Goal: Task Accomplishment & Management: Complete application form

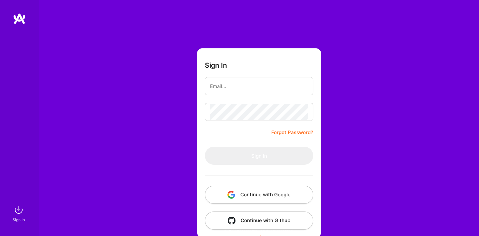
click at [20, 17] on img at bounding box center [19, 19] width 13 height 12
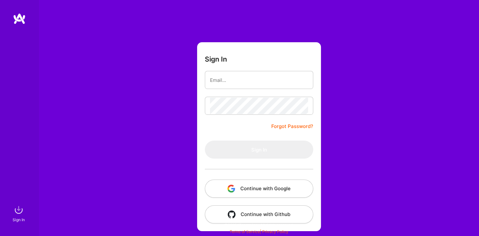
click at [253, 187] on button "Continue with Google" at bounding box center [259, 189] width 108 height 18
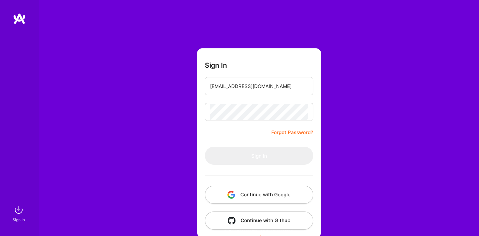
type input "yogitasn@yahoo.com"
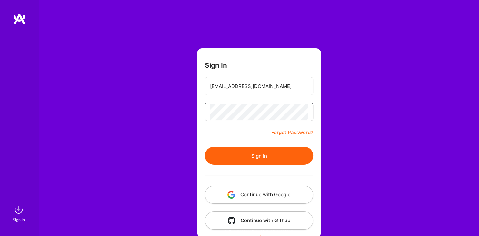
click at [205, 147] on button "Sign In" at bounding box center [259, 156] width 108 height 18
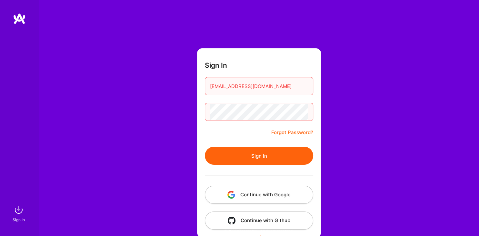
click at [279, 133] on link "Forgot Password?" at bounding box center [292, 133] width 42 height 8
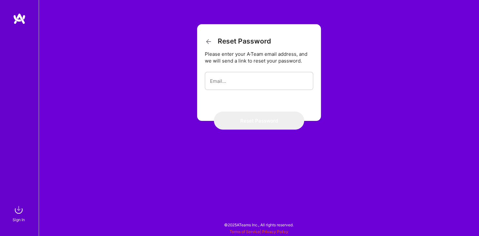
click at [247, 71] on form "Reset Password Please enter your A·Team email address, and we will send a link …" at bounding box center [259, 72] width 124 height 97
click at [247, 79] on input "email" at bounding box center [259, 81] width 98 height 16
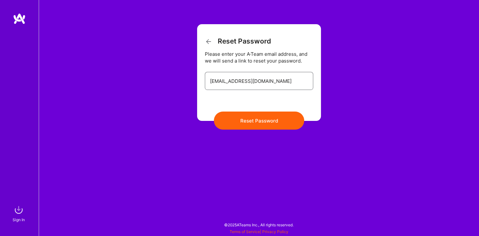
type input "[EMAIL_ADDRESS][DOMAIN_NAME]"
click at [259, 124] on button "Reset Password" at bounding box center [259, 121] width 90 height 18
click at [254, 126] on button "Reset Password" at bounding box center [259, 121] width 90 height 18
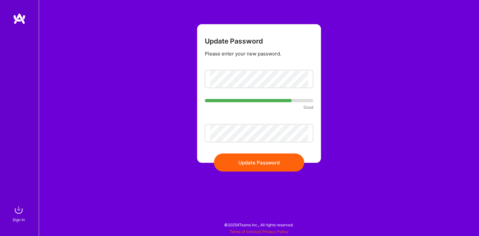
click at [242, 172] on button "Update Password" at bounding box center [259, 162] width 90 height 18
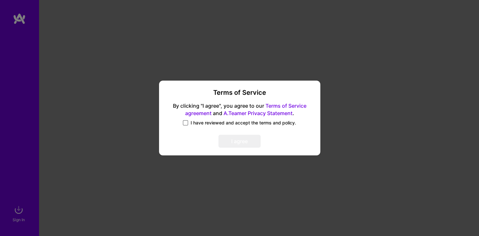
click at [187, 123] on span at bounding box center [185, 122] width 5 height 5
click at [0, 0] on input "I have reviewed and accept the terms and policy." at bounding box center [0, 0] width 0 height 0
click at [235, 145] on button "I agree" at bounding box center [239, 141] width 42 height 13
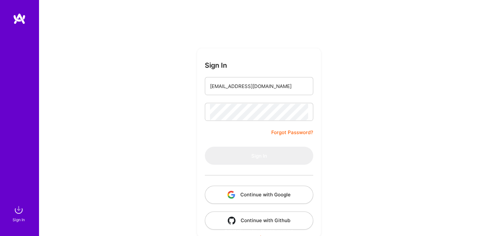
type input "[EMAIL_ADDRESS][DOMAIN_NAME]"
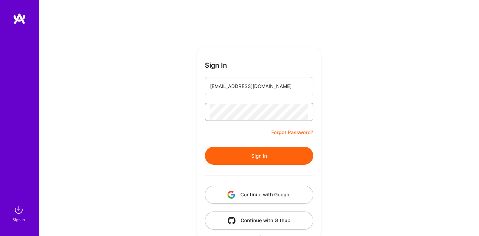
click at [205, 147] on button "Sign In" at bounding box center [259, 156] width 108 height 18
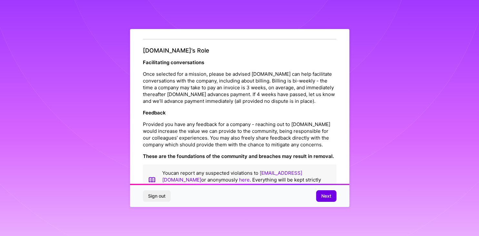
scroll to position [709, 0]
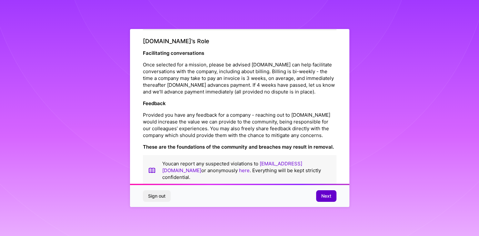
click at [325, 193] on span "Next" at bounding box center [326, 196] width 10 height 6
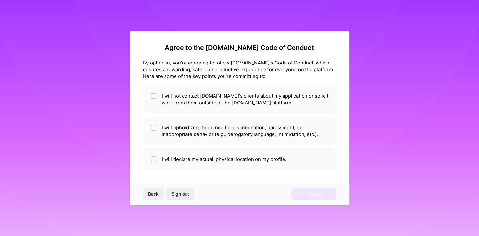
scroll to position [0, 0]
click at [154, 102] on span at bounding box center [154, 100] width 6 height 14
checkbox input "true"
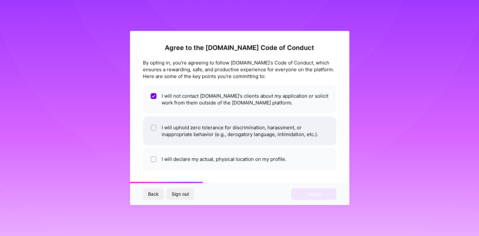
click at [155, 128] on input "checkbox" at bounding box center [154, 128] width 5 height 5
checkbox input "true"
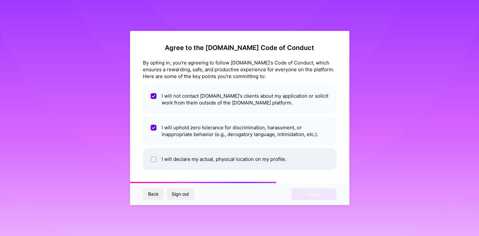
click at [154, 157] on input "checkbox" at bounding box center [154, 159] width 5 height 5
checkbox input "true"
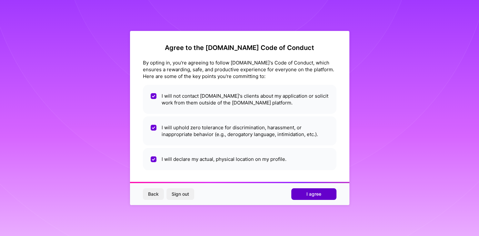
click at [321, 195] on button "I agree" at bounding box center [313, 194] width 45 height 12
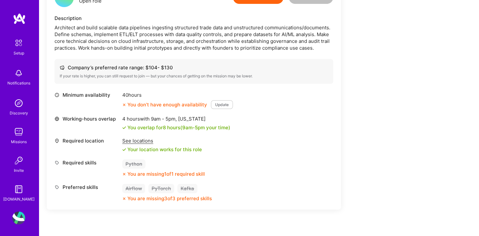
scroll to position [186, 0]
click at [224, 97] on div "40 hours" at bounding box center [177, 94] width 111 height 7
click at [224, 102] on button "Update" at bounding box center [222, 104] width 22 height 9
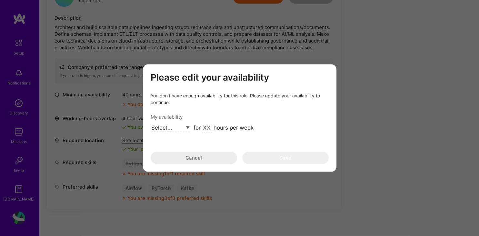
click at [151, 123] on select "Select... Right Now Future Date Not Available" at bounding box center [171, 127] width 40 height 9
click at [172, 158] on div "Please edit your availability You don’t have enough availability for this role.…" at bounding box center [240, 118] width 178 height 92
click at [174, 162] on button "Cancel" at bounding box center [194, 158] width 86 height 12
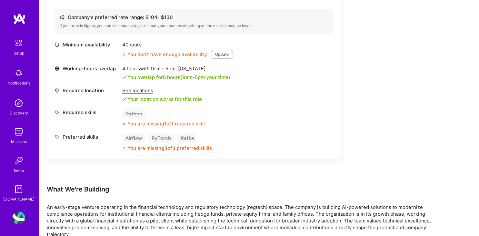
scroll to position [236, 0]
click at [126, 146] on icon at bounding box center [124, 148] width 4 height 4
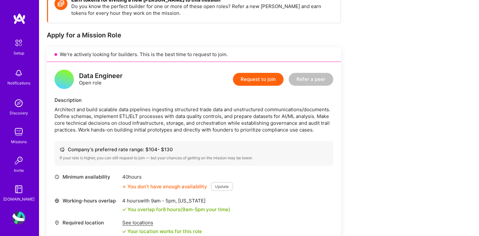
scroll to position [0, 0]
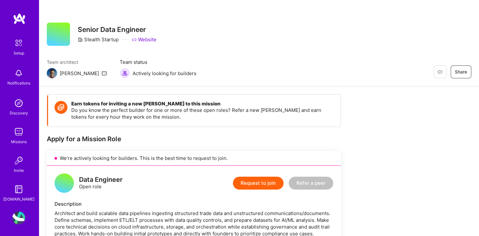
click at [102, 72] on icon at bounding box center [104, 73] width 5 height 5
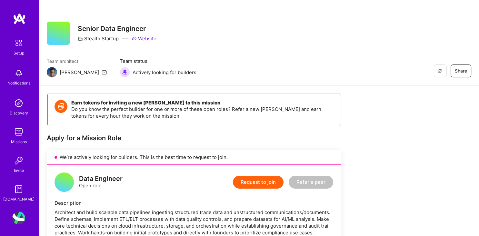
click at [21, 44] on img at bounding box center [19, 43] width 14 height 14
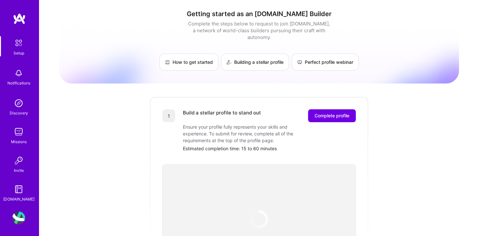
click at [21, 32] on div "Setup Notifications Discovery Missions Invite A.Guide" at bounding box center [19, 108] width 39 height 190
click at [21, 20] on img at bounding box center [19, 19] width 13 height 12
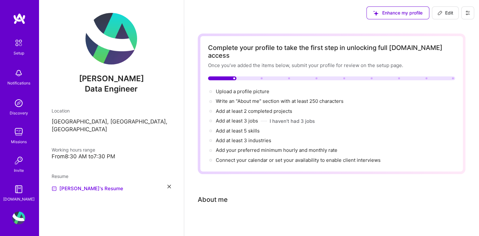
scroll to position [10, 0]
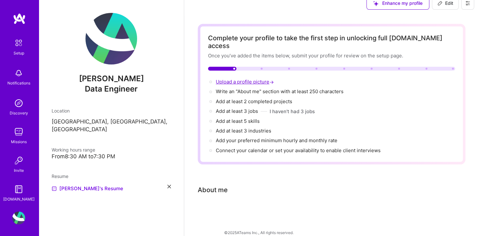
click at [220, 79] on span "Upload a profile picture →" at bounding box center [245, 82] width 59 height 6
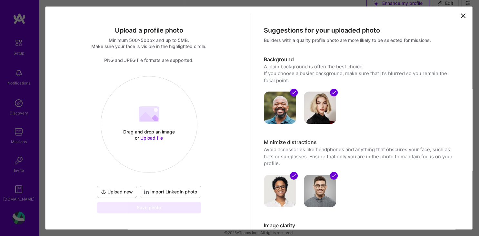
click at [168, 114] on div "Drag and drop an image or Upload file Upload file" at bounding box center [149, 124] width 96 height 68
click at [190, 195] on span "Import LinkedIn photo" at bounding box center [170, 192] width 53 height 6
click at [174, 195] on span "Import LinkedIn photo" at bounding box center [170, 192] width 53 height 6
click at [463, 17] on icon at bounding box center [463, 16] width 8 height 8
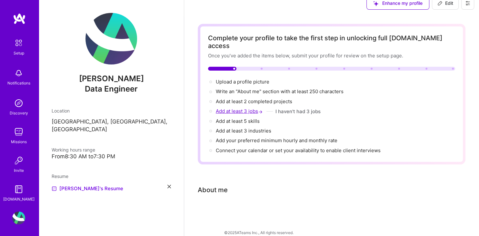
click at [243, 108] on span "Add at least 3 jobs →" at bounding box center [240, 111] width 48 height 6
select select "US"
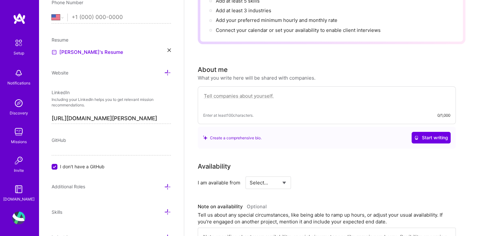
scroll to position [130, 0]
paste textarea "My passion is leveraging tools and technologies in big data to enable businesse…"
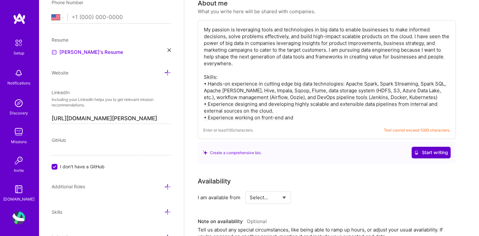
scroll to position [197, 0]
drag, startPoint x: 299, startPoint y: 105, endPoint x: 220, endPoint y: 105, distance: 79.3
click at [220, 105] on textarea "My passion is leveraging tools and technologies in big data to enable businesse…" at bounding box center [326, 73] width 247 height 96
click at [229, 107] on textarea "My passion is leveraging tools and technologies in big data to enable businesse…" at bounding box center [326, 73] width 247 height 96
drag, startPoint x: 294, startPoint y: 111, endPoint x: 184, endPoint y: 115, distance: 109.7
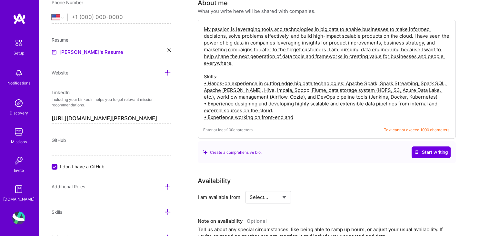
click at [203, 115] on textarea "My passion is leveraging tools and technologies in big data to enable businesse…" at bounding box center [326, 73] width 247 height 96
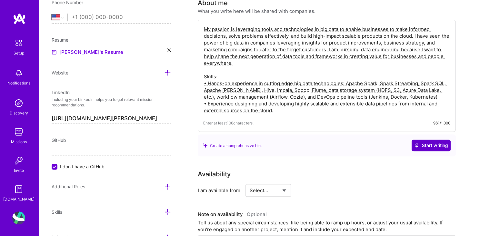
click at [419, 142] on span "Start writing" at bounding box center [431, 145] width 34 height 6
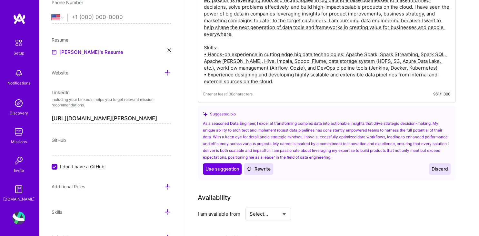
scroll to position [226, 0]
click at [223, 165] on span "Use suggestion" at bounding box center [222, 168] width 34 height 6
type textarea "As a seasoned Data Engineer, I excel at transforming complex data into actionab…"
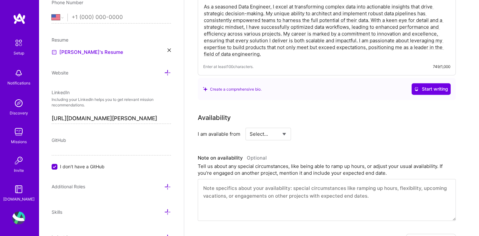
scroll to position [220, 0]
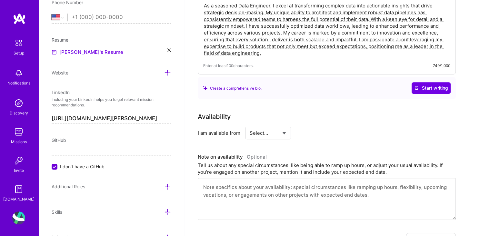
click at [250, 125] on select "Select... Right Now Future Date Not Available" at bounding box center [268, 133] width 37 height 16
click option "Future Date" at bounding box center [0, 0] width 0 height 0
click at [250, 125] on select "Select... Right Now Future Date Not Available" at bounding box center [268, 133] width 37 height 16
click option "Right Now" at bounding box center [0, 0] width 0 height 0
click at [250, 125] on select "Select... Right Now Future Date Not Available" at bounding box center [268, 133] width 37 height 16
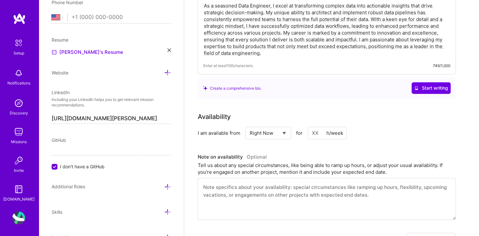
click at [321, 129] on input at bounding box center [327, 133] width 39 height 13
click at [250, 125] on select "Select... Right Now Future Date Not Available" at bounding box center [268, 133] width 37 height 16
click option "Future Date" at bounding box center [0, 0] width 0 height 0
click at [250, 125] on select "Select... Right Now Future Date Not Available" at bounding box center [268, 133] width 37 height 16
select select "Right Now"
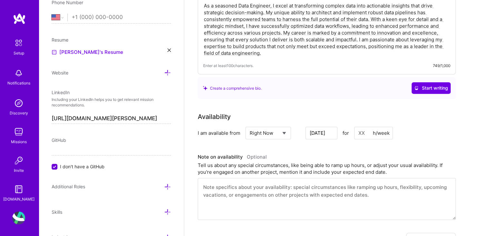
click option "Right Now" at bounding box center [0, 0] width 0 height 0
click at [319, 127] on input at bounding box center [327, 133] width 39 height 13
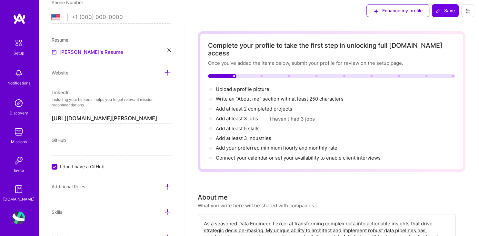
scroll to position [0, 0]
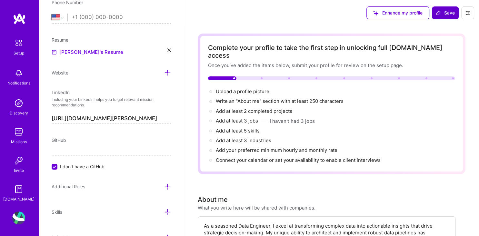
type input "6"
click at [448, 10] on span "Save" at bounding box center [445, 13] width 19 height 6
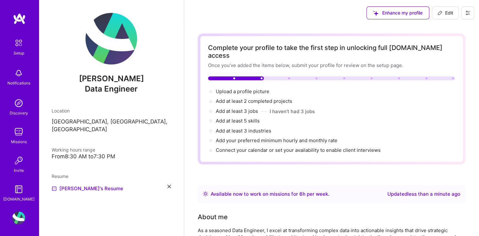
click at [120, 45] on img at bounding box center [111, 39] width 52 height 52
click at [409, 15] on span "Enhance my profile" at bounding box center [397, 13] width 49 height 6
click at [451, 15] on span "Edit" at bounding box center [445, 13] width 16 height 6
select select "US"
select select "Right Now"
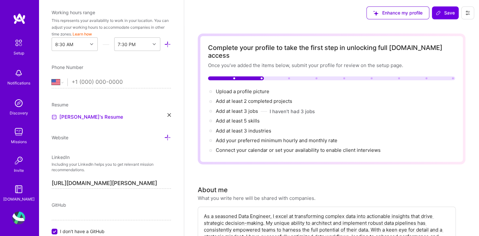
scroll to position [175, 0]
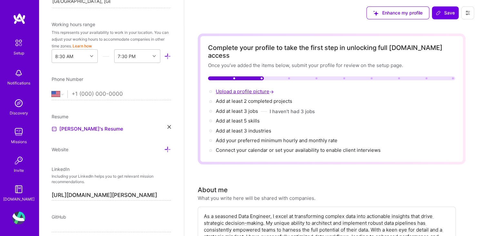
click at [253, 88] on span "Upload a profile picture →" at bounding box center [245, 91] width 59 height 6
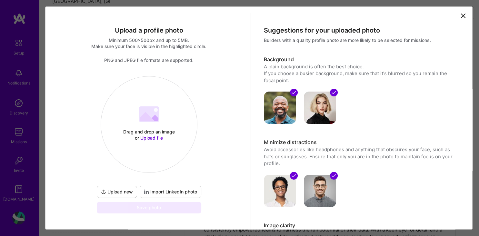
click at [153, 193] on span "Import LinkedIn photo" at bounding box center [170, 192] width 53 height 6
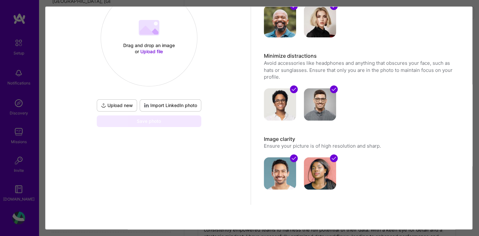
scroll to position [0, 0]
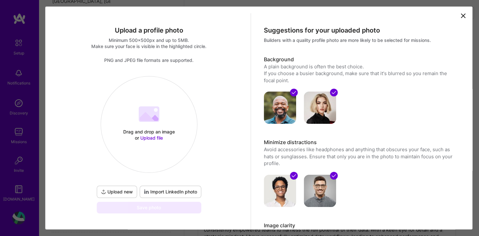
click at [151, 118] on icon at bounding box center [147, 116] width 15 height 9
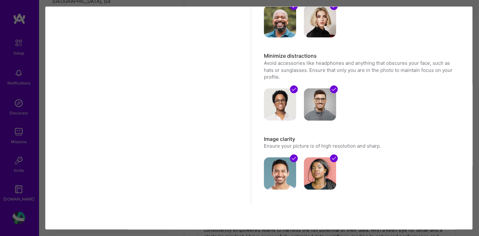
scroll to position [17, 0]
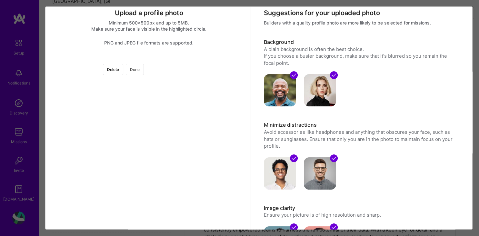
click at [144, 72] on button "Done" at bounding box center [135, 69] width 18 height 11
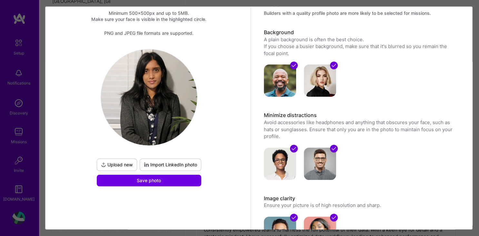
scroll to position [26, 0]
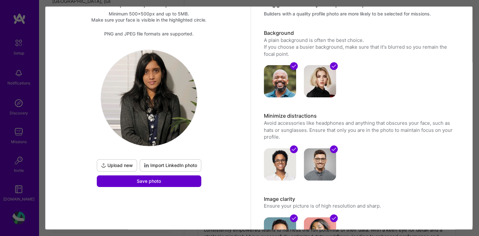
click at [184, 179] on button "Save photo" at bounding box center [149, 181] width 104 height 12
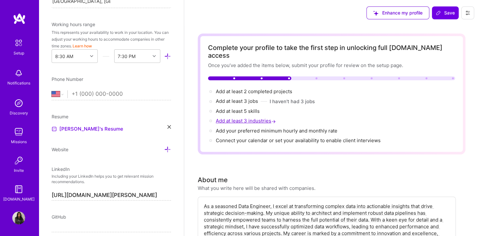
click at [250, 118] on span "Add at least 3 industries →" at bounding box center [246, 121] width 61 height 6
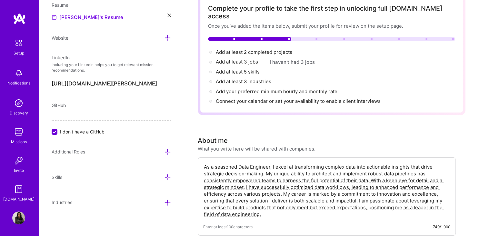
scroll to position [39, 0]
click at [166, 177] on icon at bounding box center [167, 177] width 7 height 7
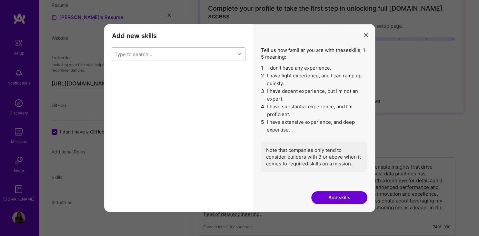
click at [181, 52] on div "Type to search..." at bounding box center [173, 54] width 123 height 13
click at [153, 57] on div "Type to search..." at bounding box center [173, 54] width 123 height 13
type input "pyth"
click at [147, 70] on div "Python" at bounding box center [179, 70] width 126 height 7
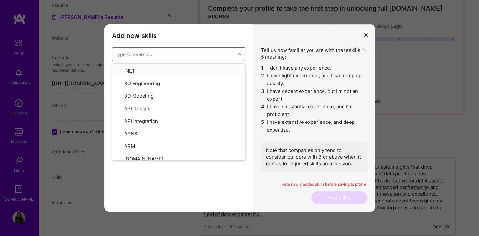
click at [149, 60] on div "Type to search..." at bounding box center [173, 54] width 123 height 13
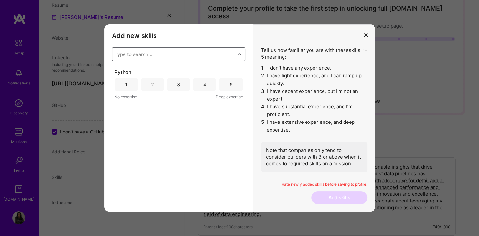
click at [149, 55] on div "Type to search..." at bounding box center [133, 54] width 38 height 7
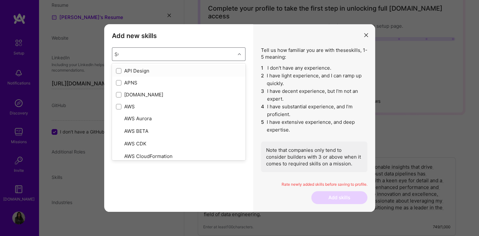
type input "SQL"
click at [125, 107] on div "SQL" at bounding box center [179, 106] width 126 height 7
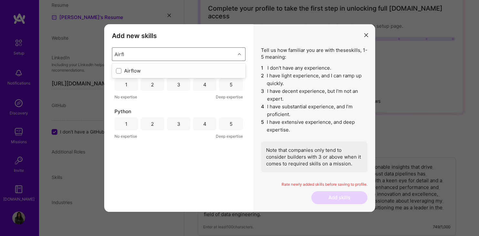
type input "Airflow"
click at [143, 66] on div "Airflow" at bounding box center [178, 71] width 133 height 12
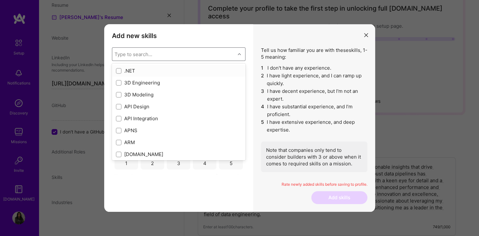
type input "S"
checkbox input "false"
checkbox input "true"
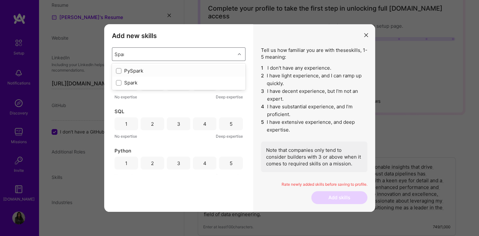
type input "Spark"
click at [134, 68] on div "PySpark" at bounding box center [179, 70] width 126 height 7
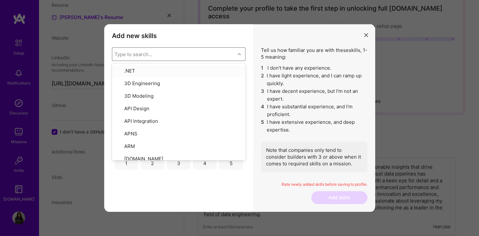
click at [146, 47] on div "Add new skills Tell us how familiar you are with given skills, using between 1 …" at bounding box center [178, 118] width 149 height 188
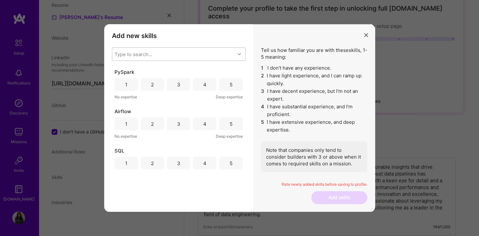
click at [204, 85] on div "4" at bounding box center [204, 84] width 3 height 7
click at [170, 127] on div "3" at bounding box center [179, 123] width 24 height 13
click at [228, 161] on div "5" at bounding box center [231, 163] width 24 height 13
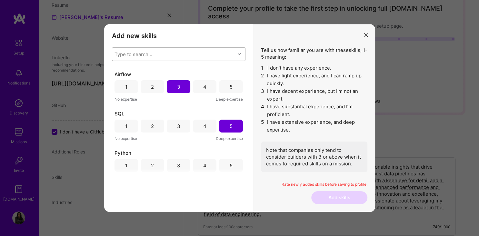
scroll to position [43, 0]
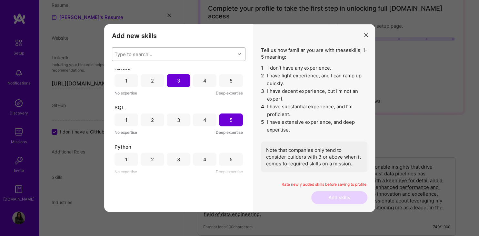
click at [178, 161] on div "3" at bounding box center [178, 159] width 3 height 7
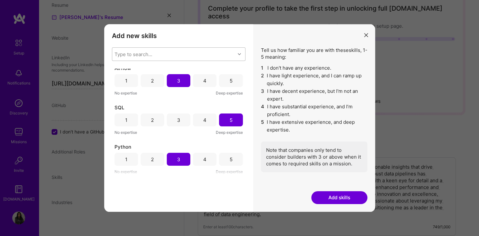
click at [352, 199] on button "Add skills" at bounding box center [339, 197] width 56 height 13
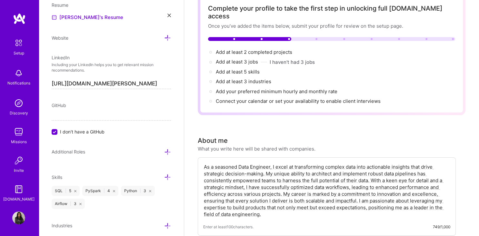
scroll to position [310, 0]
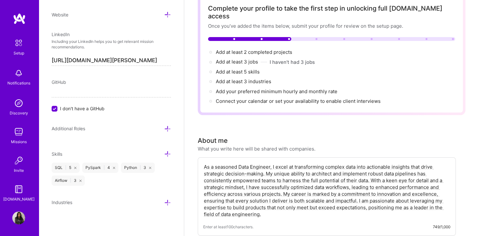
click at [166, 205] on icon at bounding box center [167, 202] width 7 height 7
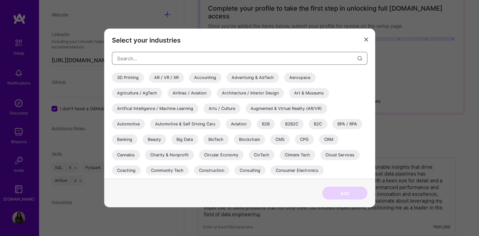
click at [184, 58] on input "modal" at bounding box center [237, 58] width 240 height 16
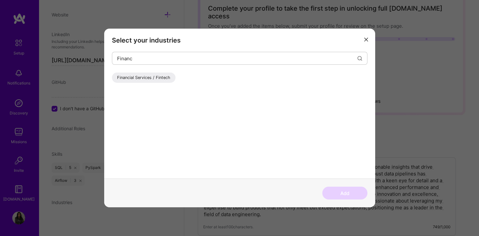
click at [164, 77] on div "Financial Services / Fintech" at bounding box center [144, 78] width 64 height 10
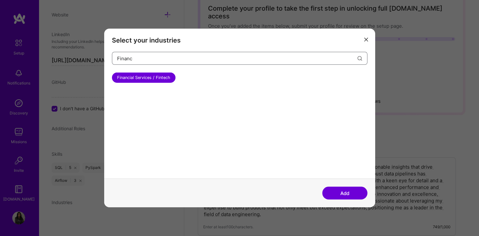
drag, startPoint x: 154, startPoint y: 59, endPoint x: 92, endPoint y: 45, distance: 63.8
click at [117, 50] on input "Financ" at bounding box center [237, 58] width 240 height 16
type input "Bank"
click at [121, 75] on div "Banking" at bounding box center [124, 78] width 25 height 10
click at [346, 192] on button "Add" at bounding box center [344, 193] width 45 height 13
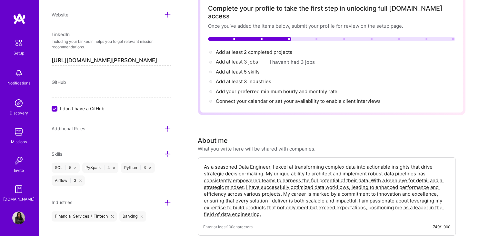
scroll to position [321, 0]
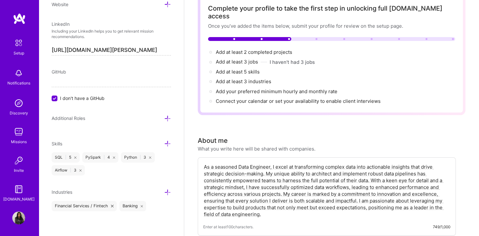
click at [168, 191] on icon at bounding box center [167, 192] width 7 height 7
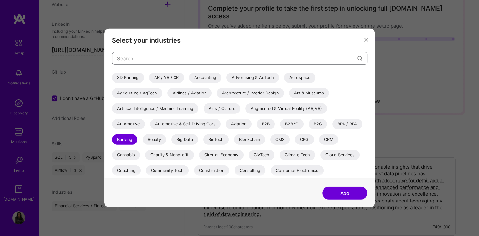
click at [186, 62] on input "modal" at bounding box center [237, 58] width 240 height 16
type input "A"
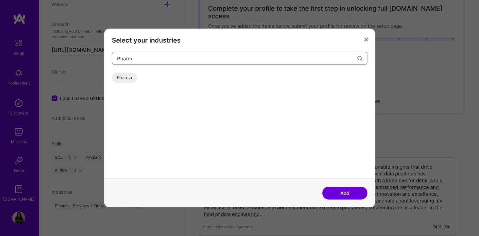
type input "Pharm"
click at [127, 80] on div "Pharma" at bounding box center [124, 78] width 25 height 10
click at [338, 193] on button "Add" at bounding box center [344, 193] width 45 height 13
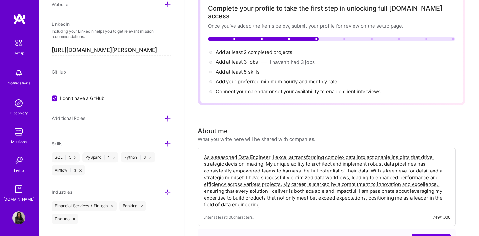
click at [169, 193] on icon at bounding box center [167, 192] width 7 height 7
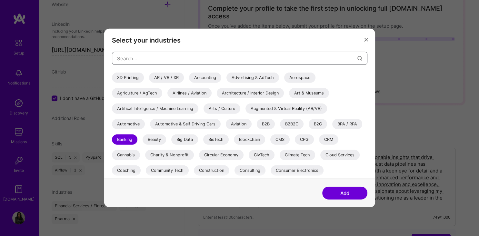
click at [186, 61] on input "modal" at bounding box center [237, 58] width 240 height 16
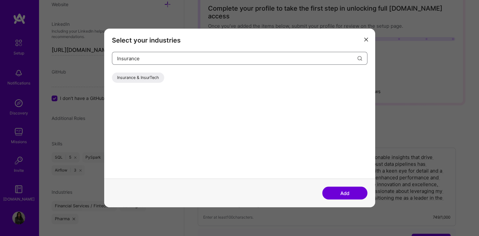
type input "Insurance"
click at [140, 78] on div "Insurance & InsurTech" at bounding box center [138, 78] width 52 height 10
click at [338, 187] on button "Add" at bounding box center [344, 193] width 45 height 13
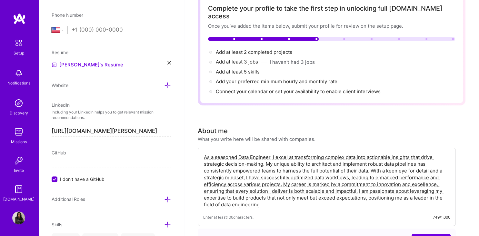
scroll to position [239, 0]
click at [57, 179] on input "I don't have a GitHub" at bounding box center [55, 181] width 6 height 6
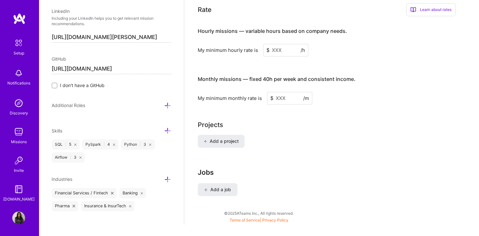
scroll to position [430, 0]
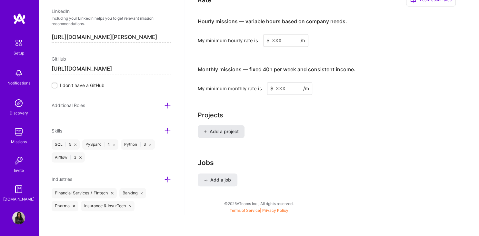
type input "https://github.com/yogitasn"
click at [232, 130] on button "Add a project" at bounding box center [221, 131] width 47 height 13
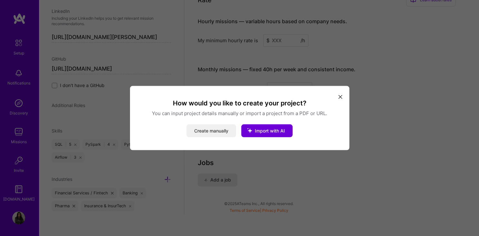
click at [226, 132] on button "Create manually" at bounding box center [211, 130] width 50 height 13
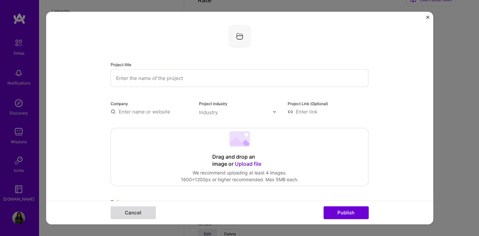
click at [135, 211] on button "Cancel" at bounding box center [133, 212] width 45 height 13
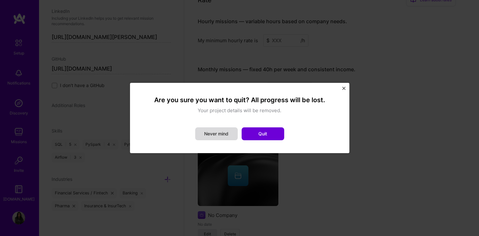
click at [222, 137] on button "Never mind" at bounding box center [216, 133] width 43 height 13
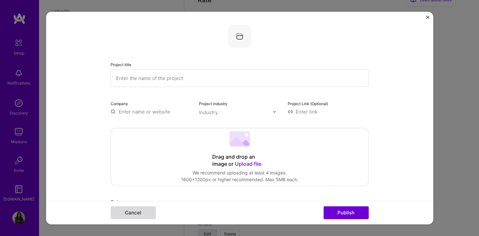
click at [145, 215] on button "Cancel" at bounding box center [133, 212] width 45 height 13
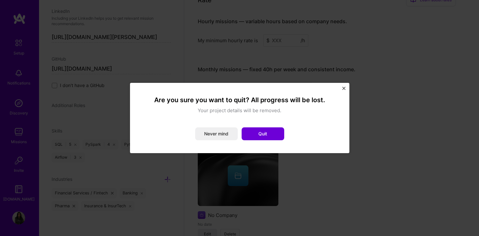
click at [342, 92] on button "Close" at bounding box center [343, 90] width 3 height 7
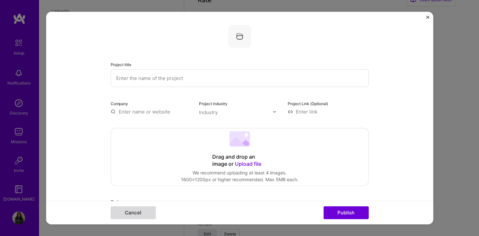
click at [127, 210] on button "Cancel" at bounding box center [133, 212] width 45 height 13
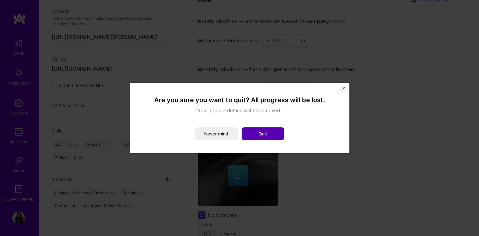
click at [262, 130] on button "Quit" at bounding box center [263, 133] width 43 height 13
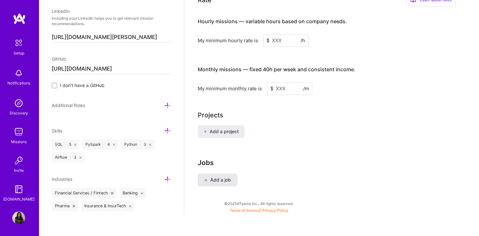
click at [223, 176] on button "Add a job" at bounding box center [218, 179] width 40 height 13
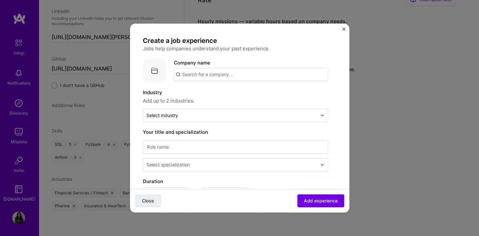
click at [206, 74] on input "text" at bounding box center [251, 74] width 154 height 13
type input "Sanofi"
click at [201, 91] on span "Sanofi" at bounding box center [200, 90] width 15 height 7
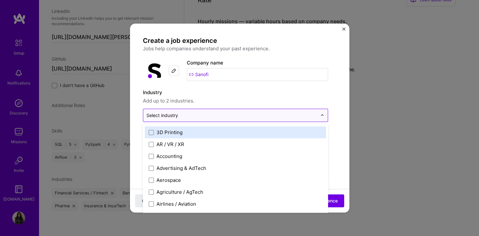
click at [175, 112] on div "Select industry 0" at bounding box center [162, 115] width 32 height 7
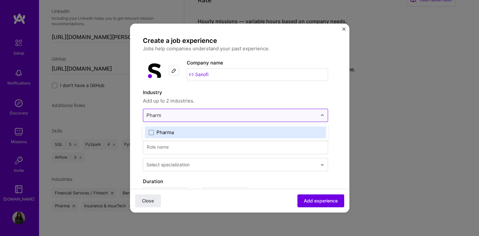
type input "Pharma"
click at [171, 125] on div "Pharma" at bounding box center [235, 132] width 185 height 16
click at [169, 129] on div "Pharma" at bounding box center [164, 132] width 17 height 7
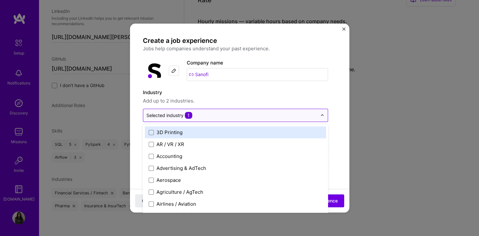
click at [228, 91] on label "Industry" at bounding box center [235, 93] width 185 height 8
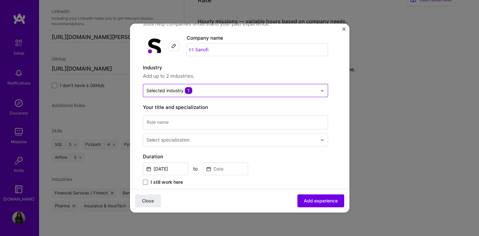
scroll to position [25, 0]
click at [194, 118] on input at bounding box center [235, 122] width 185 height 14
type input "Data Engineer"
click at [187, 140] on div "Select specialization" at bounding box center [167, 139] width 43 height 7
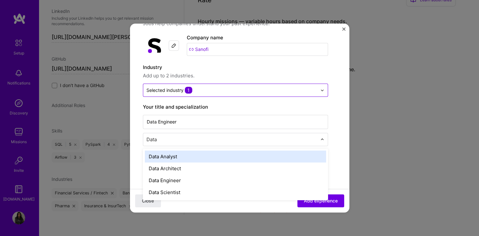
type input "Data"
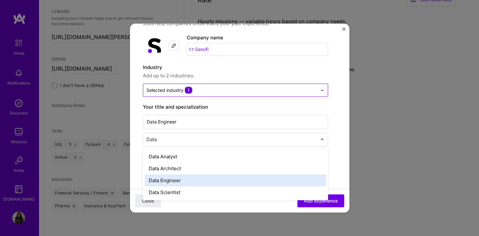
click at [180, 178] on div "Data Engineer" at bounding box center [235, 180] width 181 height 12
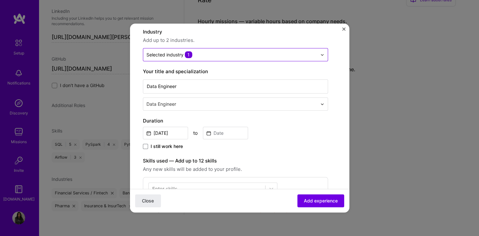
scroll to position [61, 0]
click at [172, 146] on span "I still work here" at bounding box center [167, 146] width 32 height 6
click at [0, 0] on input "I still work here" at bounding box center [0, 0] width 0 height 0
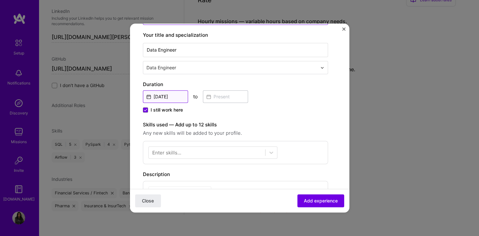
click at [184, 96] on input "Oct, 2025" at bounding box center [165, 96] width 45 height 13
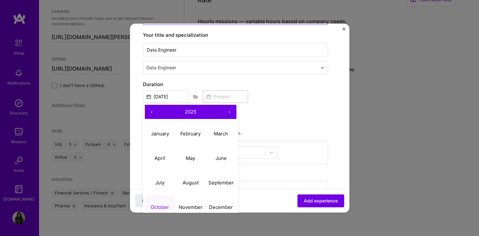
click at [152, 112] on button "‹" at bounding box center [152, 112] width 14 height 14
click at [187, 180] on abbr "August" at bounding box center [190, 183] width 16 height 6
type input "Aug, 2023"
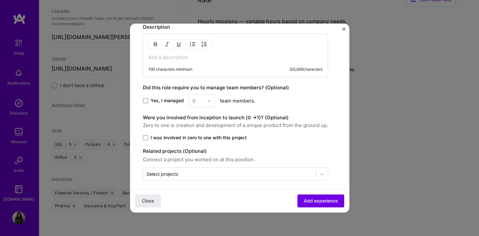
scroll to position [244, 0]
click at [230, 136] on span "I was involved in zero to one with this project" at bounding box center [199, 137] width 96 height 6
click at [0, 0] on input "I was involved in zero to one with this project" at bounding box center [0, 0] width 0 height 0
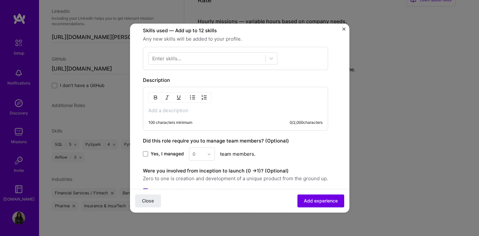
scroll to position [190, 0]
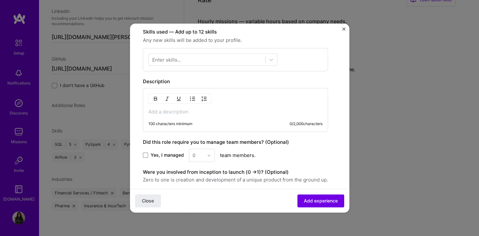
click at [179, 114] on div "100 characters minimum 0 / 2,000 characters" at bounding box center [235, 110] width 185 height 44
click at [179, 114] on p at bounding box center [235, 112] width 174 height 6
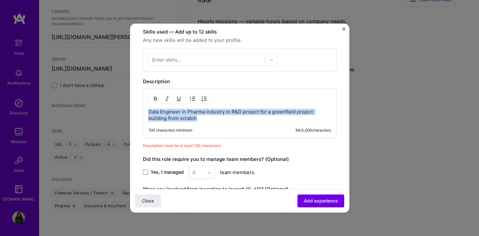
copy p "Data Engineer in Pharma industry in R&D project for a greenfield project buildi…"
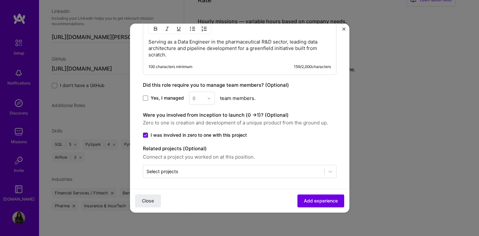
scroll to position [261, 0]
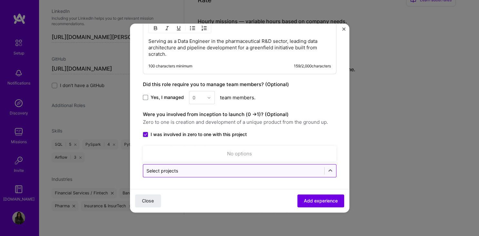
click at [263, 170] on input "text" at bounding box center [233, 170] width 174 height 7
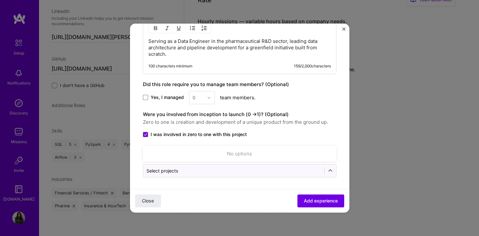
click at [334, 126] on div "Were you involved from inception to launch (0 - > 1)? (Optional) Zero to one is…" at bounding box center [239, 124] width 193 height 27
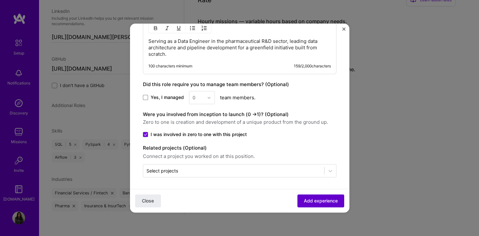
click at [331, 198] on span "Add experience" at bounding box center [321, 201] width 34 height 6
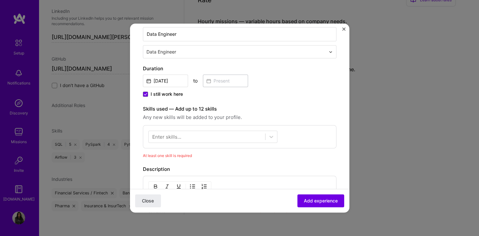
scroll to position [114, 0]
click at [168, 139] on div at bounding box center [207, 135] width 116 height 11
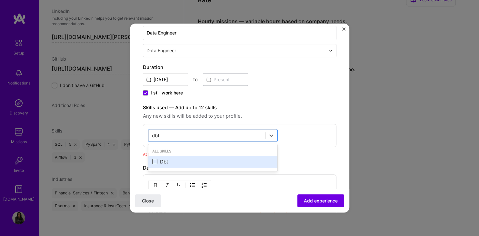
click at [154, 161] on span at bounding box center [154, 161] width 5 height 5
click at [0, 0] on input "checkbox" at bounding box center [0, 0] width 0 height 0
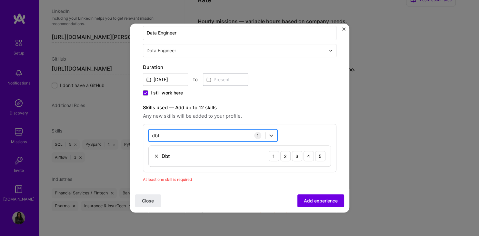
click at [176, 131] on div "dbt dbt" at bounding box center [207, 135] width 116 height 11
click at [176, 135] on div "dbt dbt" at bounding box center [207, 135] width 116 height 11
type input "d"
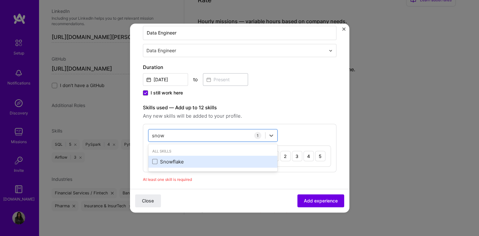
click at [166, 158] on div "Snowflake" at bounding box center [212, 161] width 121 height 7
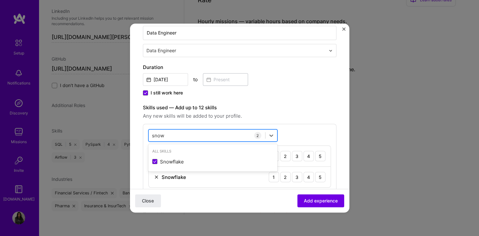
click at [188, 133] on div "snow snow" at bounding box center [207, 135] width 116 height 11
type input "s"
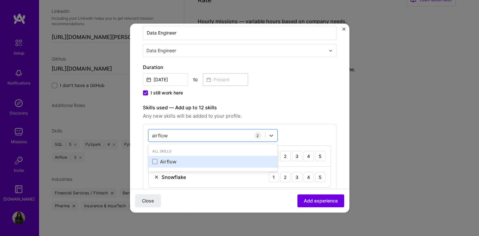
click at [172, 162] on div "Airflow" at bounding box center [212, 161] width 121 height 7
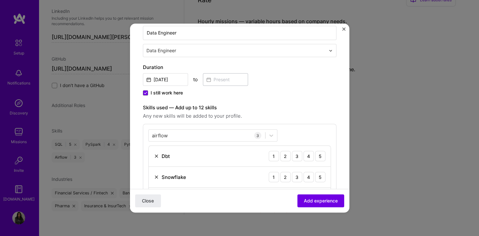
click at [197, 121] on div "Skills used — Add up to 12 skills Any new skills will be added to your profile.…" at bounding box center [239, 159] width 193 height 110
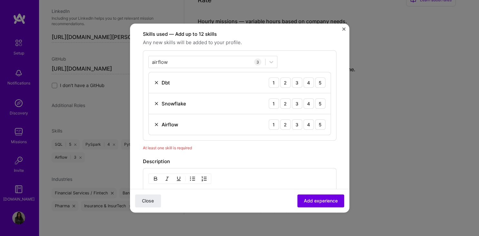
scroll to position [188, 0]
click at [308, 79] on div "4" at bounding box center [308, 82] width 10 height 10
click at [309, 100] on div "4" at bounding box center [308, 103] width 10 height 10
click at [300, 123] on div "3" at bounding box center [297, 124] width 10 height 10
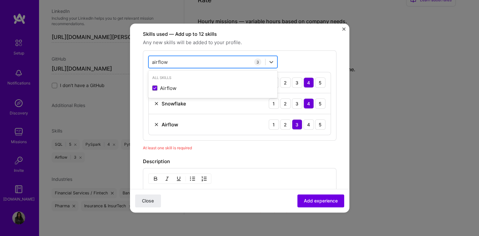
click at [183, 61] on div "airflow airflow" at bounding box center [207, 62] width 116 height 11
type input "a"
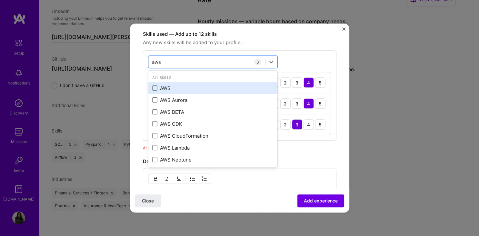
click at [165, 83] on div "AWS" at bounding box center [212, 88] width 129 height 12
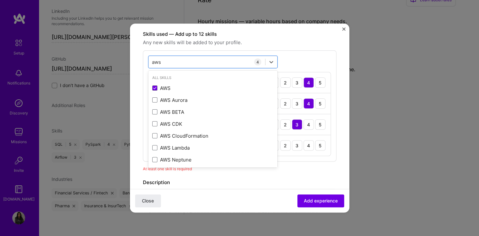
type input "aws"
click at [288, 164] on div "Skills used — Add up to 12 skills Any new skills will be added to your profile.…" at bounding box center [239, 101] width 193 height 142
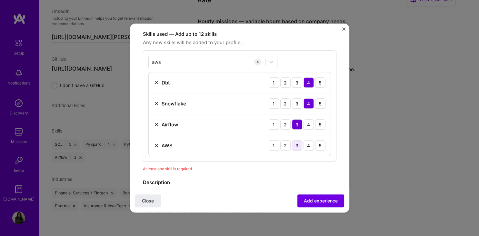
click at [294, 147] on div "3" at bounding box center [297, 145] width 10 height 10
click at [273, 186] on div "Description Serving as a Data Engineer in the pharmaceutical R&D sector, leadin…" at bounding box center [239, 212] width 193 height 67
click at [304, 196] on button "Add experience" at bounding box center [320, 200] width 47 height 13
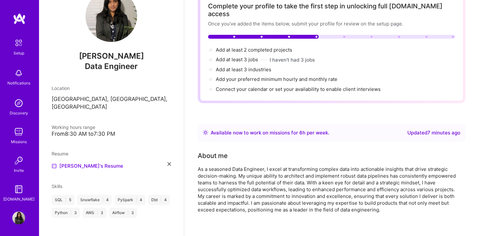
scroll to position [0, 0]
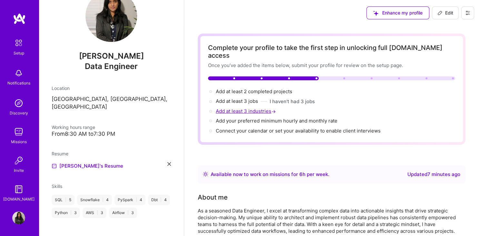
click at [241, 108] on span "Add at least 3 industries →" at bounding box center [246, 111] width 61 height 6
select select "US"
select select "Right Now"
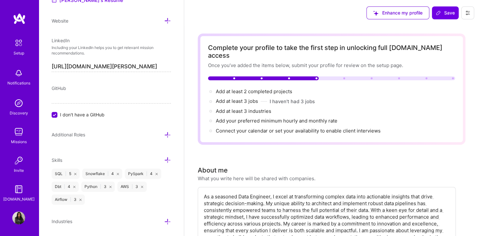
scroll to position [323, 0]
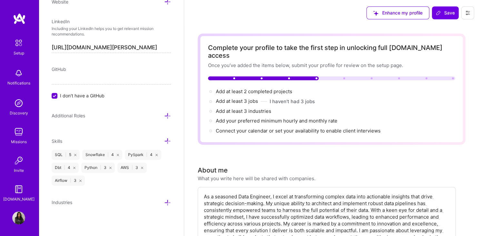
click at [165, 200] on icon at bounding box center [167, 202] width 7 height 7
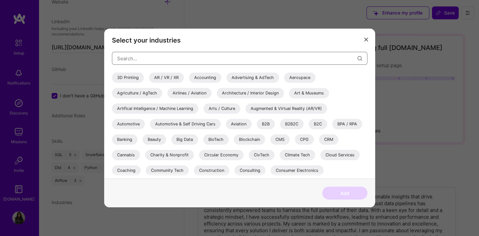
click at [167, 64] on input "modal" at bounding box center [237, 58] width 240 height 16
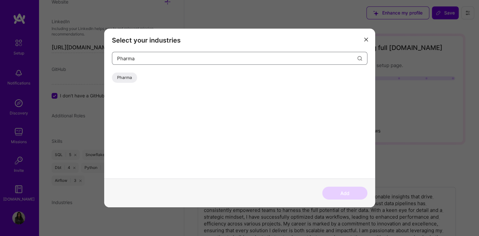
type input "Pharma"
click at [122, 79] on div "Pharma" at bounding box center [124, 78] width 25 height 10
click at [339, 194] on button "Add" at bounding box center [344, 193] width 45 height 13
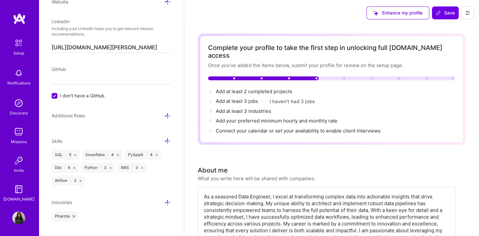
click at [167, 202] on icon at bounding box center [167, 202] width 7 height 7
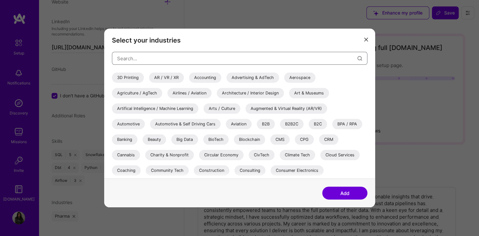
click at [186, 56] on input "modal" at bounding box center [237, 58] width 240 height 16
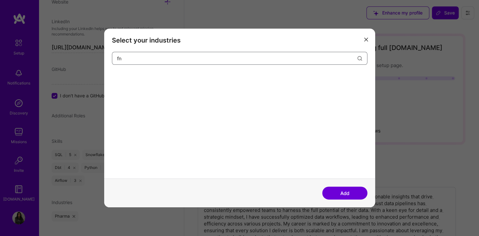
type input "f"
type input "i"
type input "finan"
click at [162, 74] on div "Financial Services / Fintech" at bounding box center [144, 78] width 64 height 10
click at [334, 192] on button "Add" at bounding box center [344, 193] width 45 height 13
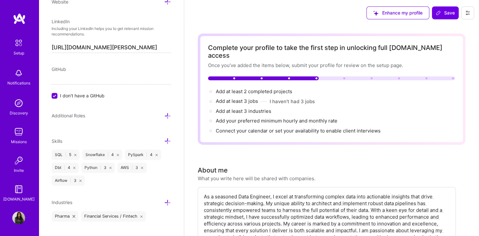
scroll to position [333, 0]
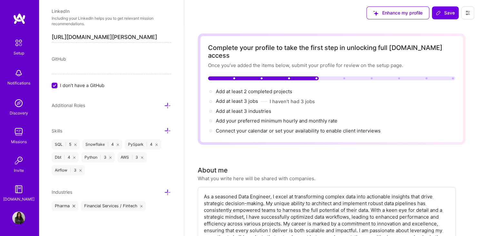
click at [168, 189] on icon at bounding box center [167, 192] width 7 height 7
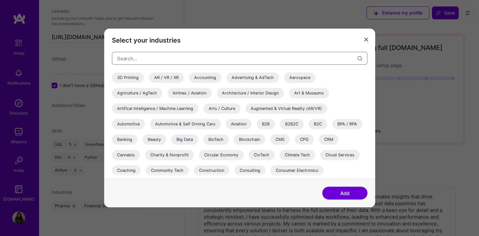
click at [173, 56] on input "modal" at bounding box center [237, 58] width 240 height 16
type input "u"
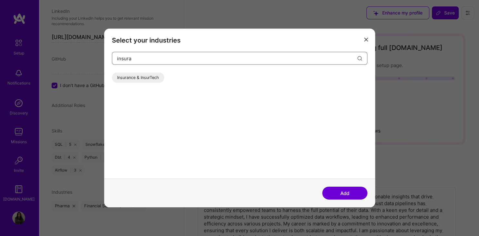
type input "insura"
click at [149, 77] on div "Insurance & InsurTech" at bounding box center [138, 78] width 52 height 10
click at [351, 192] on button "Add" at bounding box center [344, 193] width 45 height 13
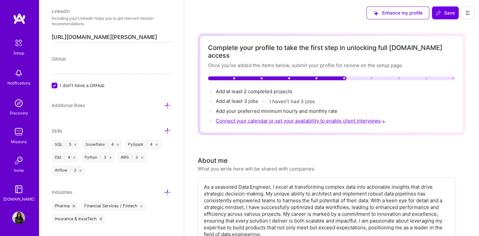
click at [308, 118] on span "Connect your calendar or set your availability to enable client interviews →" at bounding box center [301, 121] width 171 height 6
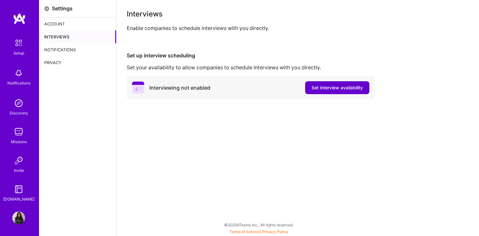
click at [321, 91] on button "Set interview availability" at bounding box center [337, 87] width 64 height 13
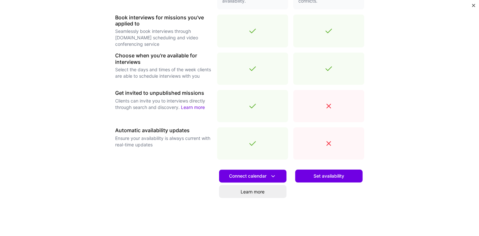
scroll to position [193, 0]
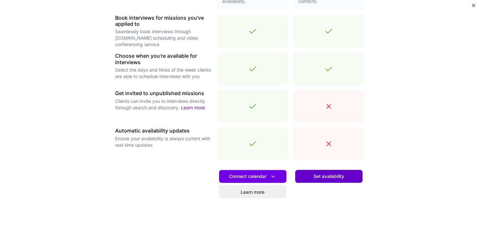
click at [323, 172] on button "Set availability" at bounding box center [328, 176] width 67 height 13
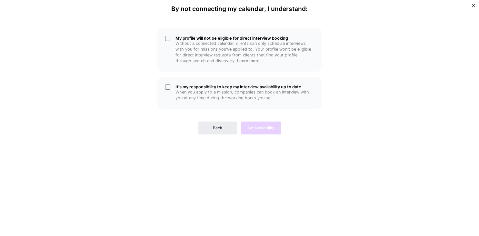
scroll to position [0, 0]
click at [211, 122] on button "Back" at bounding box center [217, 128] width 39 height 13
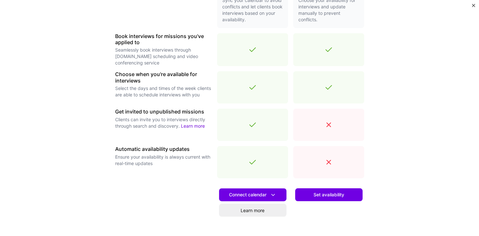
scroll to position [215, 0]
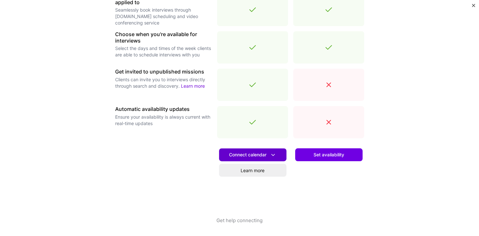
click at [249, 155] on span "Connect calendar" at bounding box center [252, 155] width 47 height 7
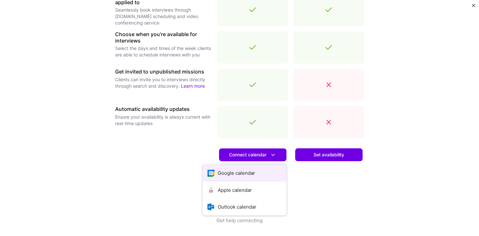
click at [240, 168] on button "Google calendar" at bounding box center [244, 172] width 84 height 17
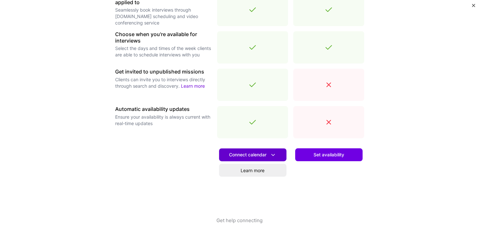
click at [252, 156] on span "Connect calendar" at bounding box center [252, 155] width 47 height 7
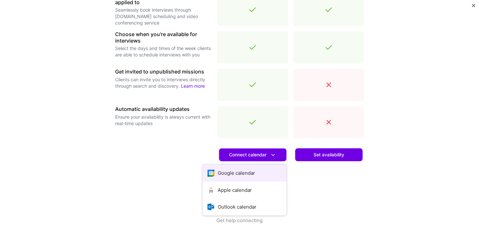
click at [244, 168] on button "Google calendar" at bounding box center [244, 172] width 84 height 17
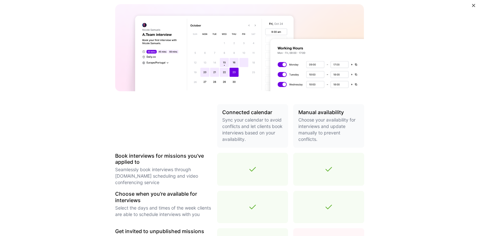
scroll to position [0, 0]
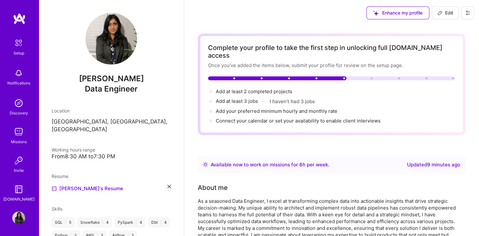
click at [278, 108] on span "Add your preferred minimum hourly and monthly rate →" at bounding box center [277, 111] width 122 height 6
select select "US"
select select "Right Now"
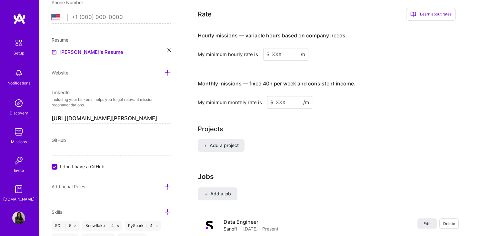
scroll to position [407, 0]
click at [276, 47] on input at bounding box center [285, 53] width 45 height 13
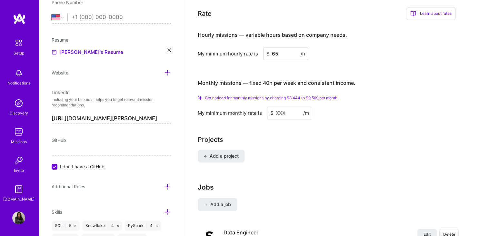
type input "65"
click at [302, 138] on div "Projects Add a project" at bounding box center [332, 152] width 268 height 35
click at [274, 107] on input at bounding box center [289, 113] width 45 height 13
click at [280, 107] on input at bounding box center [289, 113] width 45 height 13
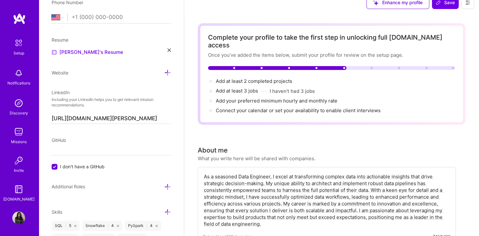
scroll to position [0, 0]
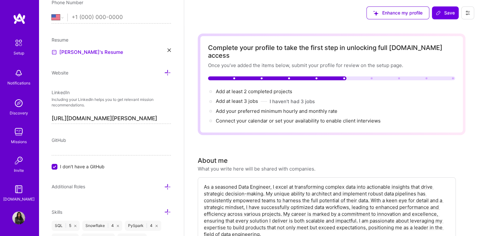
click at [306, 108] on span "Add your preferred minimum hourly and monthly rate →" at bounding box center [279, 111] width 127 height 6
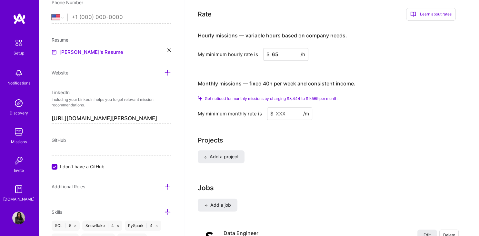
scroll to position [407, 0]
click at [287, 107] on input at bounding box center [289, 113] width 45 height 13
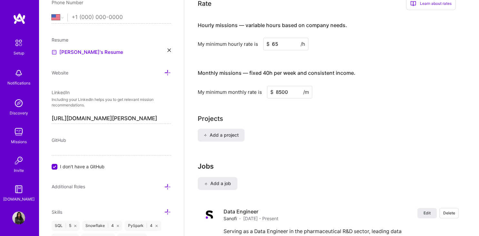
type input "8500"
click at [286, 129] on div "Add a project" at bounding box center [332, 139] width 268 height 21
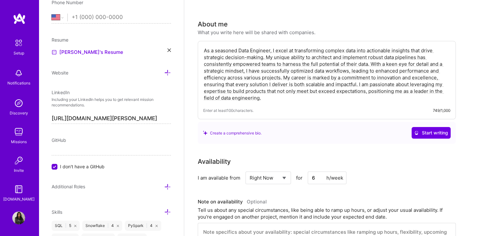
scroll to position [0, 0]
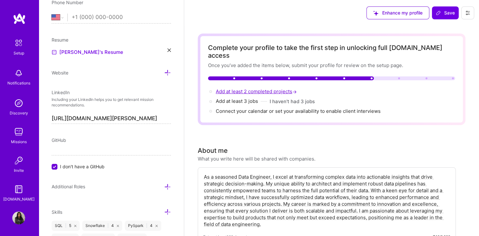
click at [261, 88] on span "Add at least 2 completed projects →" at bounding box center [257, 91] width 82 height 6
click at [449, 12] on span "Save" at bounding box center [445, 13] width 19 height 6
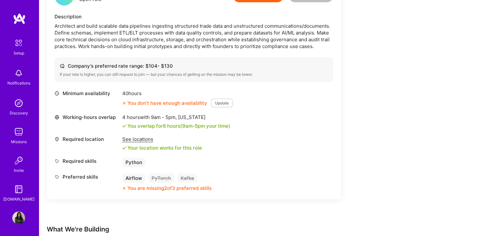
scroll to position [188, 0]
click at [224, 104] on button "Update" at bounding box center [222, 102] width 22 height 9
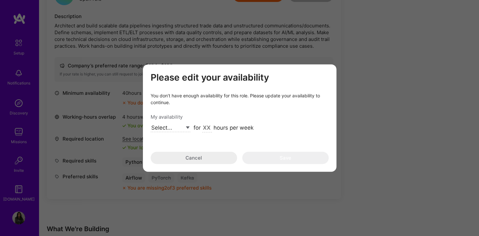
click at [151, 123] on select "Select... Right Now Future Date Not Available" at bounding box center [171, 127] width 40 height 9
click at [204, 130] on input "modal" at bounding box center [207, 128] width 10 height 8
type input "8"
click at [151, 123] on select "Select... Right Now Future Date Not Available" at bounding box center [171, 127] width 40 height 9
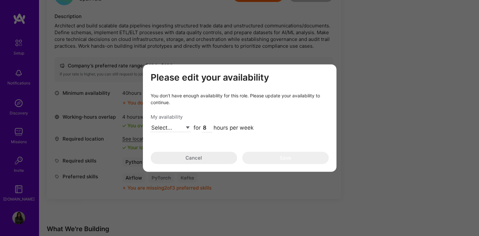
select select "Right Now"
click option "Right Now" at bounding box center [0, 0] width 0 height 0
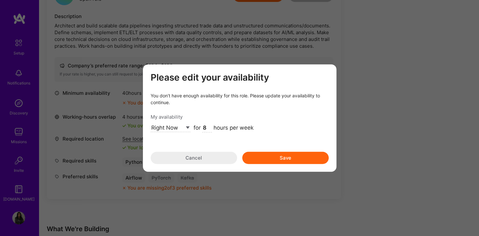
click at [255, 154] on button "Save" at bounding box center [285, 158] width 86 height 12
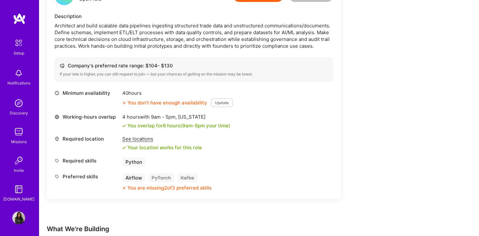
click at [222, 102] on button "Update" at bounding box center [222, 102] width 22 height 9
select select "Right Now"
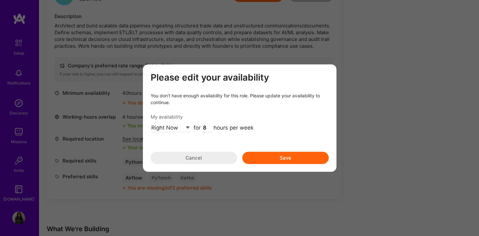
click at [272, 160] on button "Save" at bounding box center [285, 158] width 86 height 12
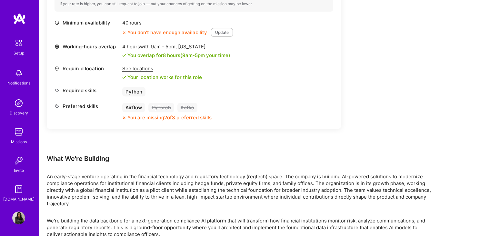
scroll to position [258, 0]
click at [419, 212] on div "Availability Set" at bounding box center [438, 215] width 56 height 16
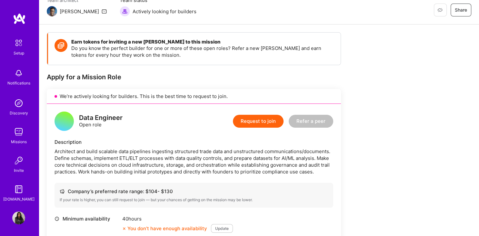
scroll to position [0, 0]
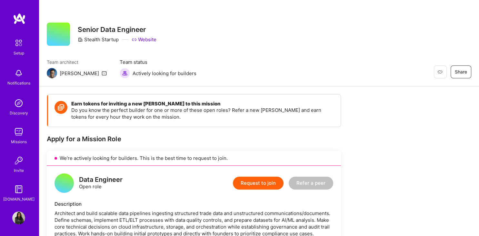
click at [268, 177] on button "Request to join" at bounding box center [258, 183] width 51 height 13
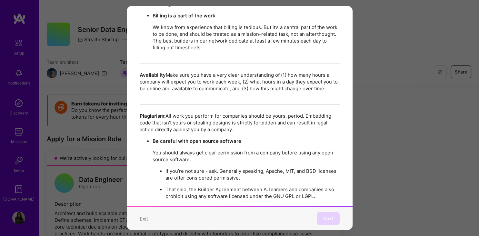
scroll to position [1114, 0]
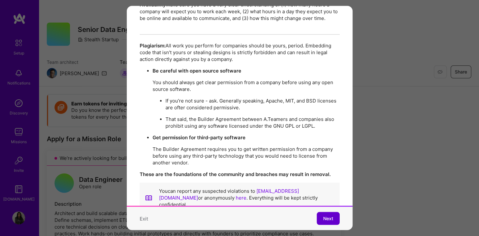
click at [322, 219] on button "Next" at bounding box center [328, 218] width 23 height 13
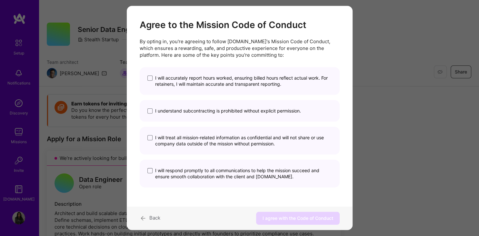
scroll to position [6, 0]
click at [182, 83] on span "I will accurately report hours worked, ensuring billed hours reflect actual wor…" at bounding box center [243, 81] width 177 height 12
click at [0, 0] on input "I will accurately report hours worked, ensuring billed hours reflect actual wor…" at bounding box center [0, 0] width 0 height 0
click at [169, 115] on div "I understand subcontracting is prohibited without explicit permission." at bounding box center [240, 111] width 200 height 22
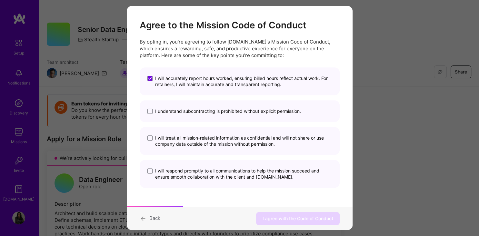
click at [170, 112] on span "I understand subcontracting is prohibited without explicit permission." at bounding box center [228, 111] width 146 height 6
click at [0, 0] on input "I understand subcontracting is prohibited without explicit permission." at bounding box center [0, 0] width 0 height 0
click at [174, 139] on span "I will treat all mission-related information as confidential and will not share…" at bounding box center [243, 141] width 177 height 12
click at [0, 0] on input "I will treat all mission-related information as confidential and will not share…" at bounding box center [0, 0] width 0 height 0
click at [180, 167] on div "I will respond promptly to all communications to help the mission succeed and e…" at bounding box center [240, 174] width 200 height 28
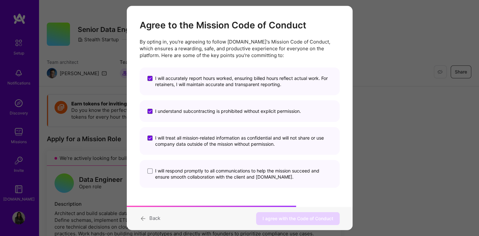
click at [194, 178] on span "I will respond promptly to all communications to help the mission succeed and e…" at bounding box center [243, 174] width 177 height 12
click at [0, 0] on input "I will respond promptly to all communications to help the mission succeed and e…" at bounding box center [0, 0] width 0 height 0
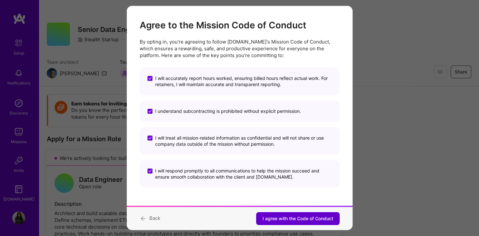
click at [267, 220] on span "I agree with the Code of Conduct" at bounding box center [297, 218] width 71 height 6
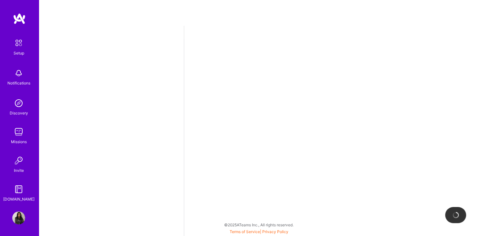
select select "US"
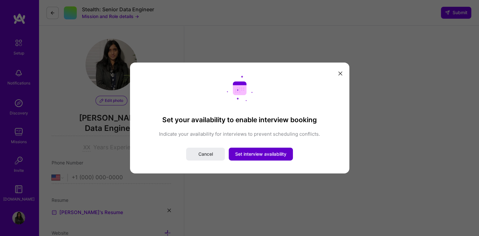
click at [261, 157] on span "Set interview availability" at bounding box center [260, 154] width 51 height 6
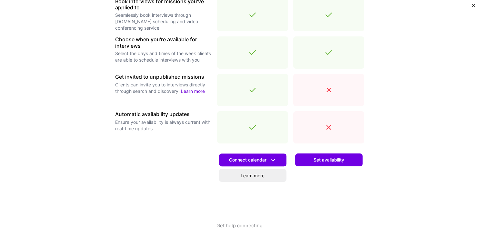
scroll to position [215, 0]
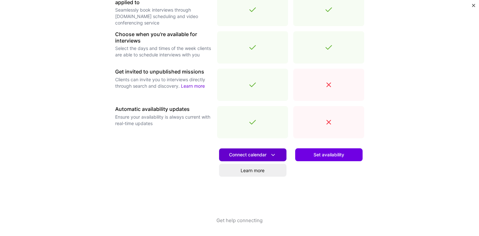
click at [258, 153] on span "Connect calendar" at bounding box center [252, 155] width 47 height 7
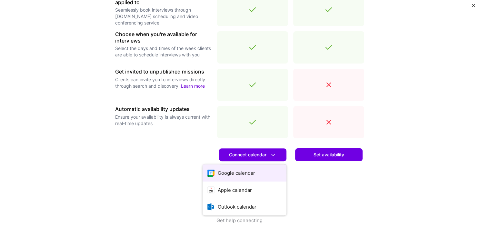
click at [243, 168] on button "Google calendar" at bounding box center [244, 172] width 84 height 17
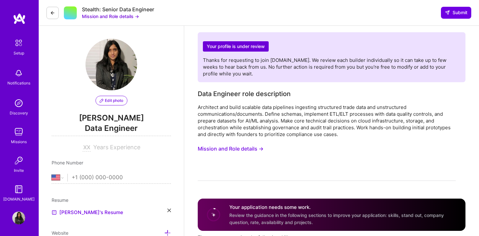
select select "US"
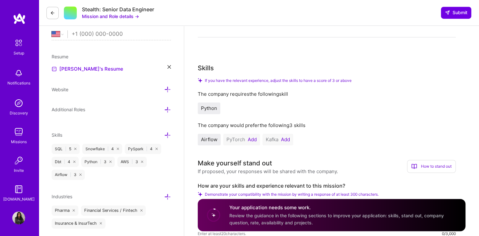
scroll to position [144, 0]
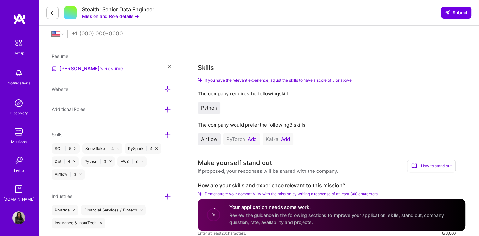
click at [286, 140] on button "Add" at bounding box center [285, 139] width 9 height 5
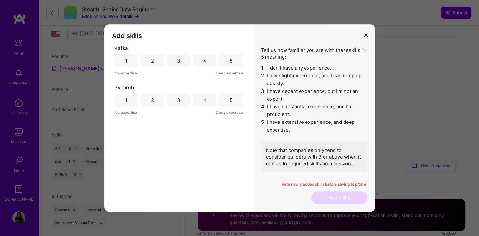
click at [177, 63] on div "3" at bounding box center [178, 60] width 3 height 7
click at [133, 99] on div "1" at bounding box center [126, 100] width 24 height 13
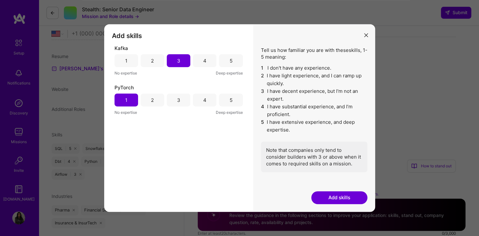
click at [147, 101] on div "2" at bounding box center [153, 100] width 24 height 13
click at [342, 198] on button "Add skills" at bounding box center [339, 197] width 56 height 13
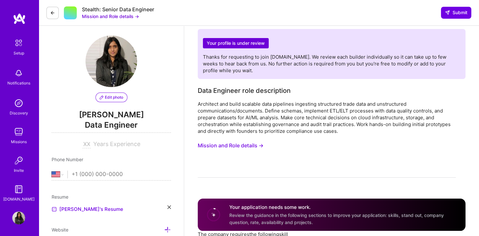
scroll to position [0, 0]
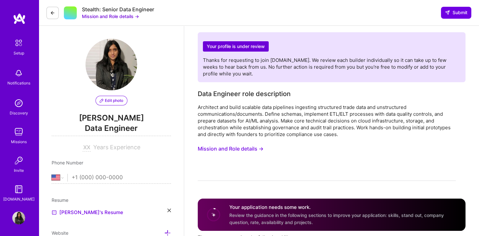
click at [128, 16] on button "Mission and Role details →" at bounding box center [110, 16] width 57 height 7
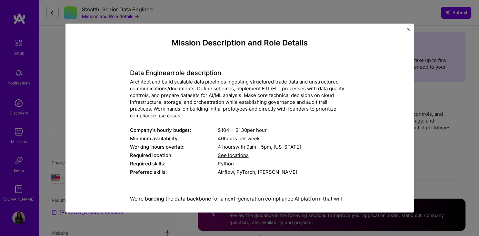
click at [430, 159] on div "Mission Description and Role Details Data Engineer role description Architect a…" at bounding box center [239, 118] width 479 height 236
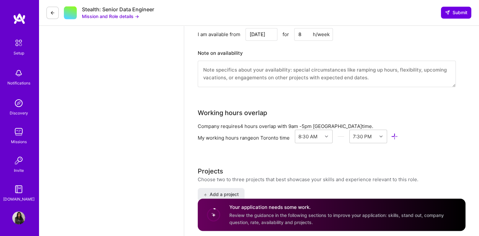
scroll to position [683, 0]
click at [312, 138] on div "8:30 AM 7:30 PM" at bounding box center [346, 137] width 103 height 16
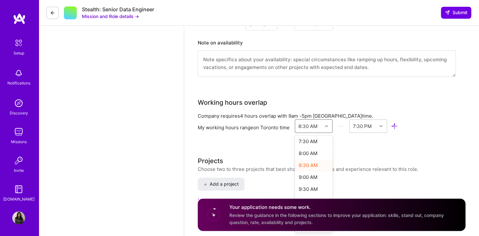
scroll to position [181, 0]
click at [311, 176] on div "9:00 AM" at bounding box center [314, 177] width 38 height 12
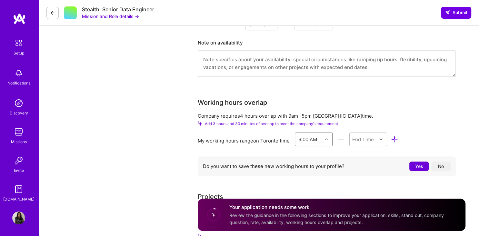
click at [365, 142] on div "End Time" at bounding box center [368, 140] width 38 height 14
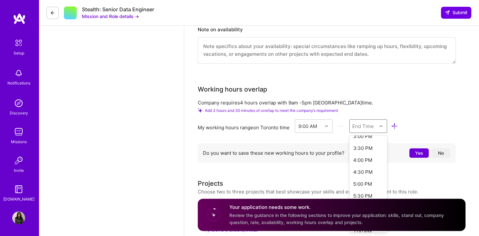
scroll to position [150, 0]
click at [368, 189] on div "5:00 PM" at bounding box center [368, 184] width 38 height 12
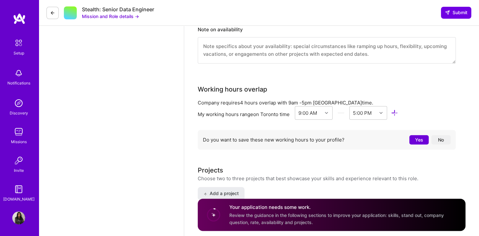
click at [417, 143] on button "Yes" at bounding box center [418, 139] width 19 height 9
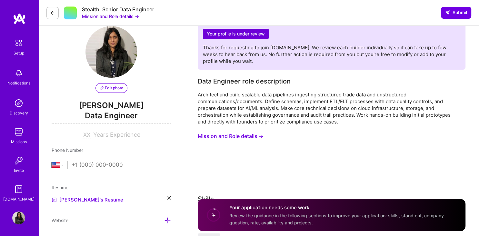
scroll to position [0, 0]
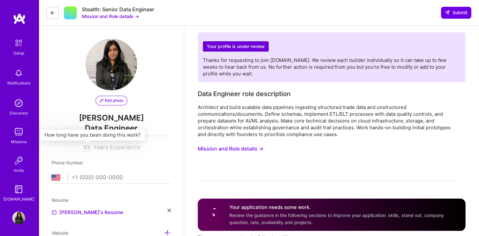
click at [87, 147] on input at bounding box center [87, 148] width 8 height 8
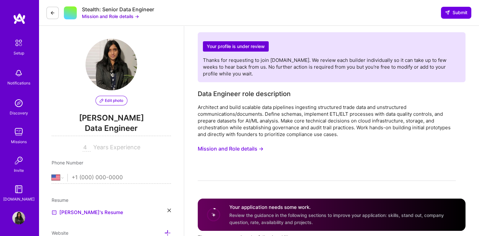
type input "4"
click at [113, 147] on span "Years Experience" at bounding box center [116, 147] width 47 height 7
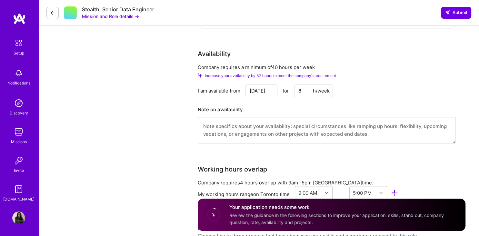
scroll to position [626, 0]
click at [227, 132] on textarea at bounding box center [327, 130] width 258 height 26
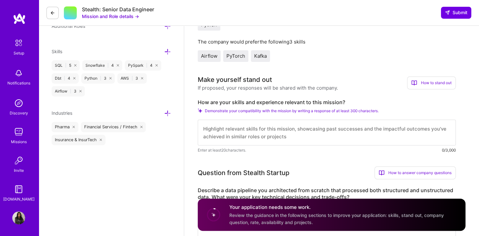
scroll to position [227, 0]
drag, startPoint x: 197, startPoint y: 101, endPoint x: 197, endPoint y: 106, distance: 4.5
click at [201, 112] on icon at bounding box center [200, 110] width 5 height 5
click at [206, 111] on span "Demonstrate your compatibility with the mission by writing a response of at lea…" at bounding box center [292, 110] width 174 height 5
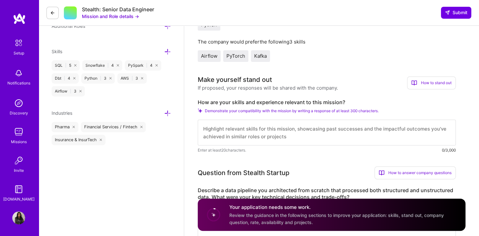
click at [213, 111] on span "Demonstrate your compatibility with the mission by writing a response of at lea…" at bounding box center [292, 110] width 174 height 5
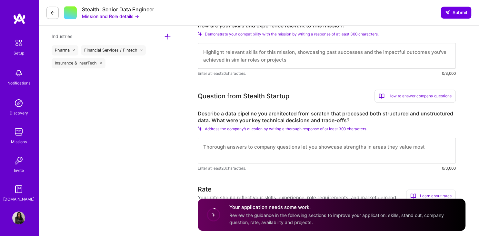
scroll to position [307, 0]
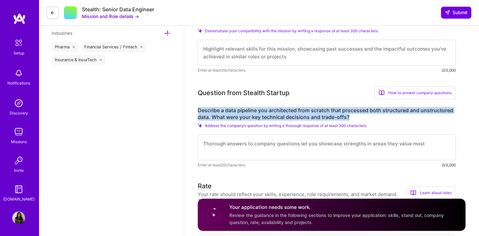
drag, startPoint x: 352, startPoint y: 115, endPoint x: 185, endPoint y: 111, distance: 167.1
click at [185, 111] on div "Your profile is under review Thanks for requesting to join [DOMAIN_NAME]. We re…" at bounding box center [331, 187] width 295 height 936
copy label "Describe a data pipeline you architected from scratch that processed both struc…"
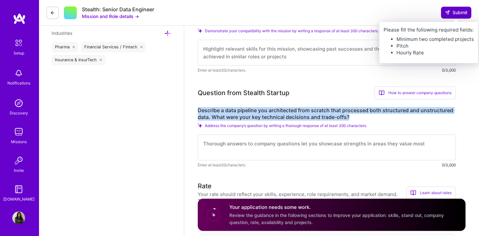
click at [449, 13] on icon at bounding box center [447, 12] width 5 height 5
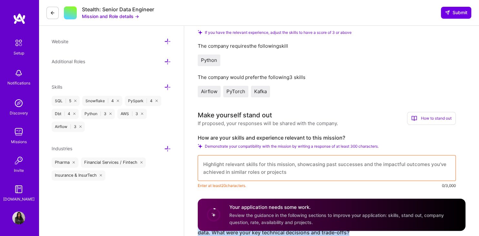
scroll to position [0, 0]
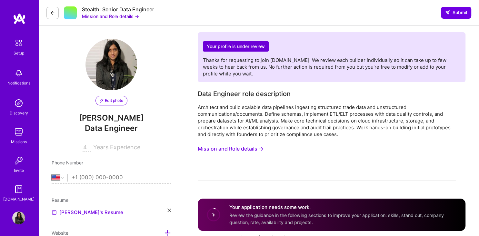
click at [118, 20] on div "Stealth: Senior Data Engineer Mission and Role details → Submit" at bounding box center [259, 13] width 440 height 26
click at [118, 17] on button "Mission and Role details →" at bounding box center [110, 16] width 57 height 7
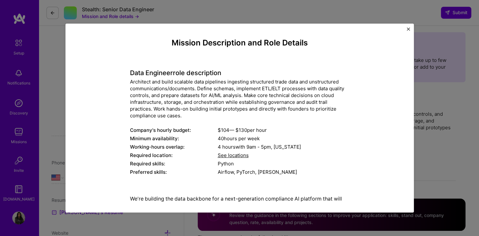
click at [408, 30] on img "Close" at bounding box center [408, 28] width 3 height 3
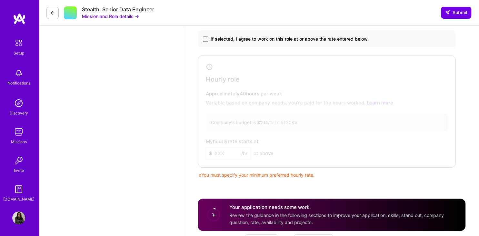
scroll to position [478, 0]
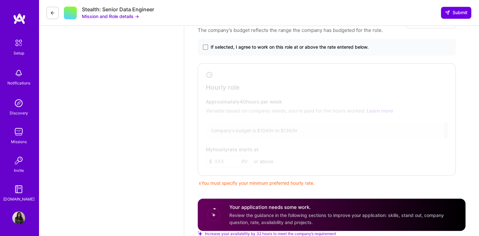
click at [225, 49] on span "If selected, I agree to work on this role at or above the rate entered below." at bounding box center [290, 47] width 158 height 6
click at [0, 0] on input "If selected, I agree to work on this role at or above the rate entered below." at bounding box center [0, 0] width 0 height 0
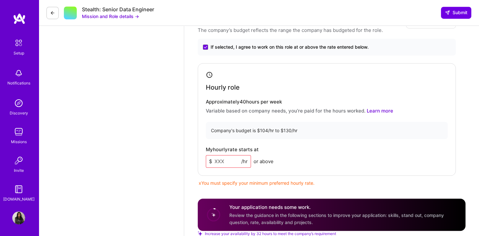
click at [230, 161] on input at bounding box center [228, 161] width 45 height 13
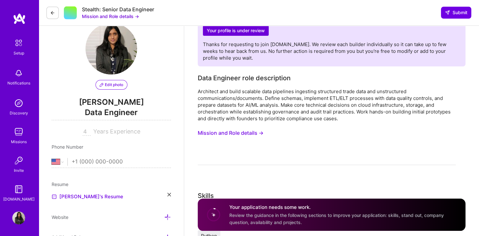
scroll to position [0, 0]
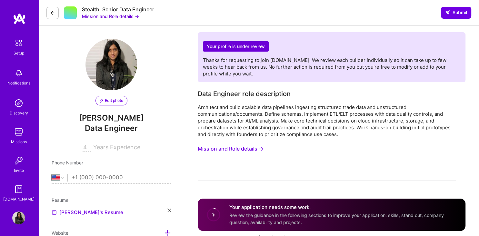
type input "100"
click at [110, 18] on button "Mission and Role details →" at bounding box center [110, 16] width 57 height 7
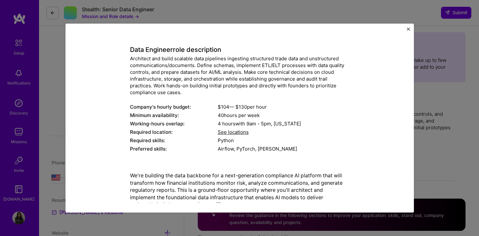
scroll to position [24, 0]
click at [232, 133] on span "See locations" at bounding box center [233, 131] width 31 height 6
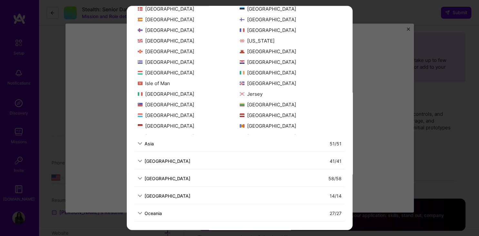
scroll to position [0, 0]
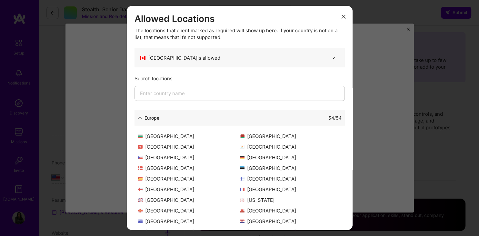
click at [344, 19] on button "modal" at bounding box center [344, 16] width 8 height 11
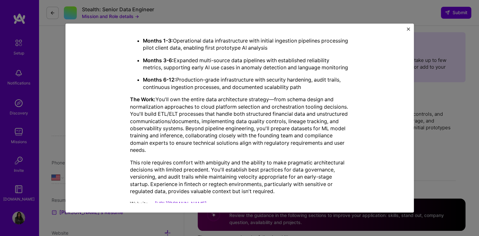
scroll to position [273, 0]
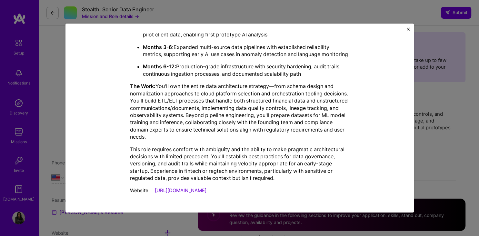
click at [408, 31] on button "Close" at bounding box center [408, 30] width 3 height 7
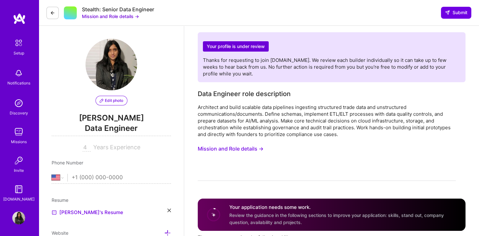
click at [55, 12] on icon at bounding box center [52, 12] width 5 height 5
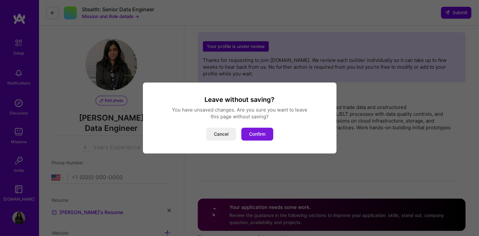
click at [252, 133] on button "Confirm" at bounding box center [257, 134] width 32 height 13
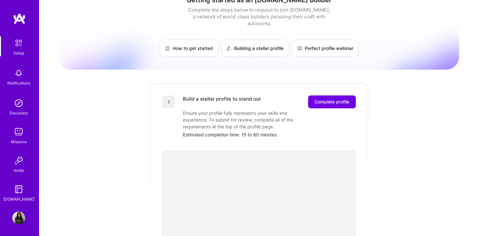
scroll to position [14, 0]
click at [329, 101] on button "Complete profile" at bounding box center [332, 101] width 48 height 13
